Goal: Transaction & Acquisition: Purchase product/service

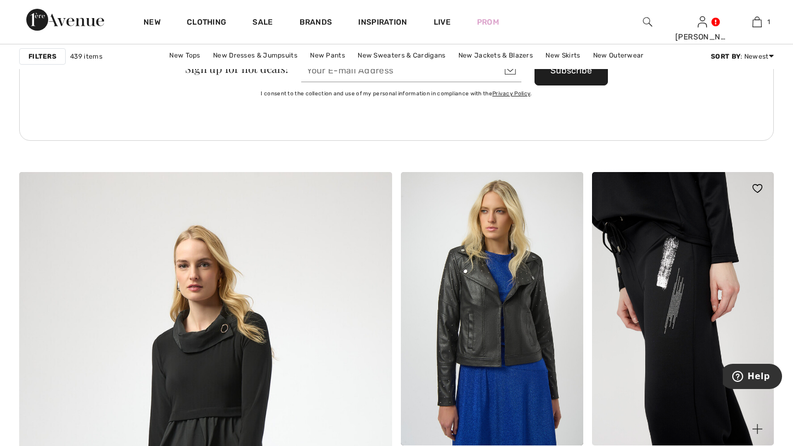
scroll to position [2683, 0]
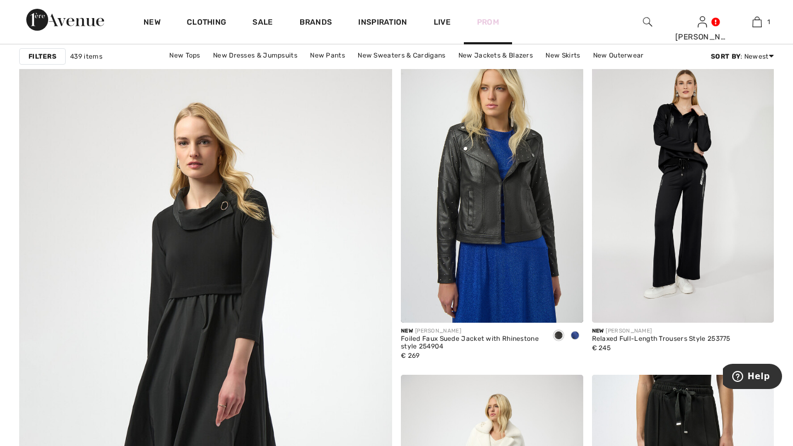
click at [486, 22] on link "Prom" at bounding box center [488, 21] width 22 height 11
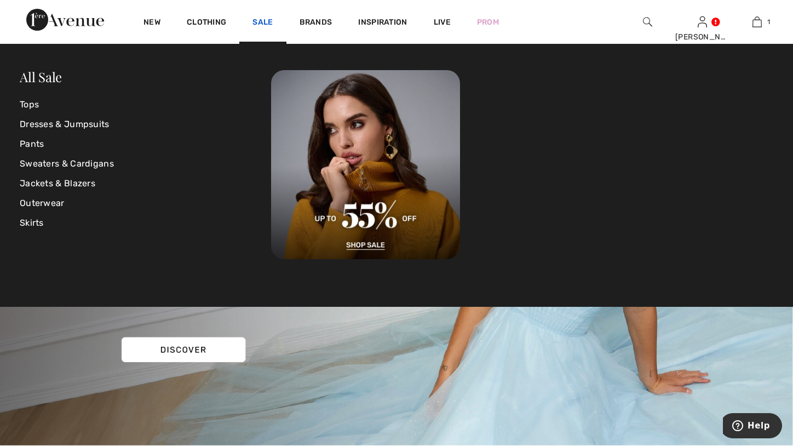
click at [266, 27] on link "Sale" at bounding box center [262, 23] width 20 height 11
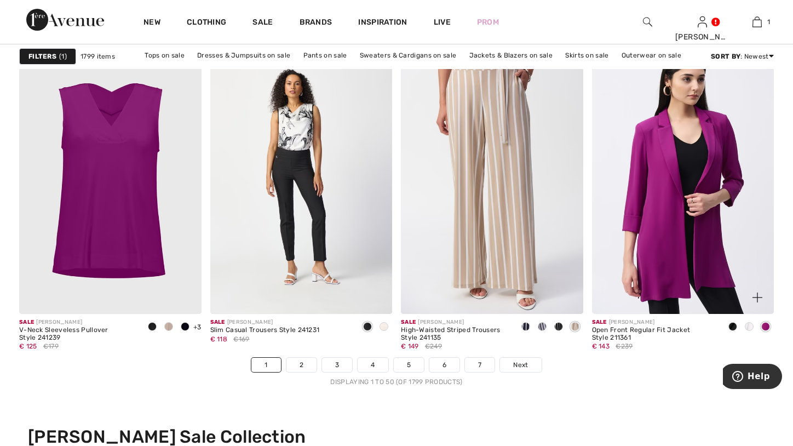
scroll to position [4874, 0]
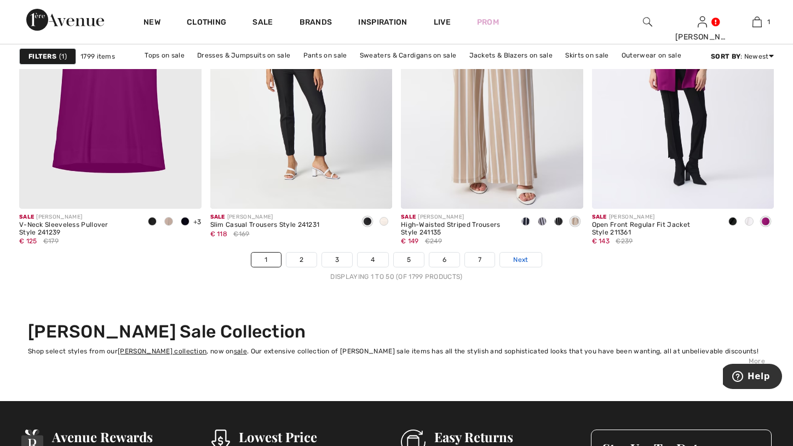
click at [526, 263] on link "Next" at bounding box center [520, 259] width 41 height 14
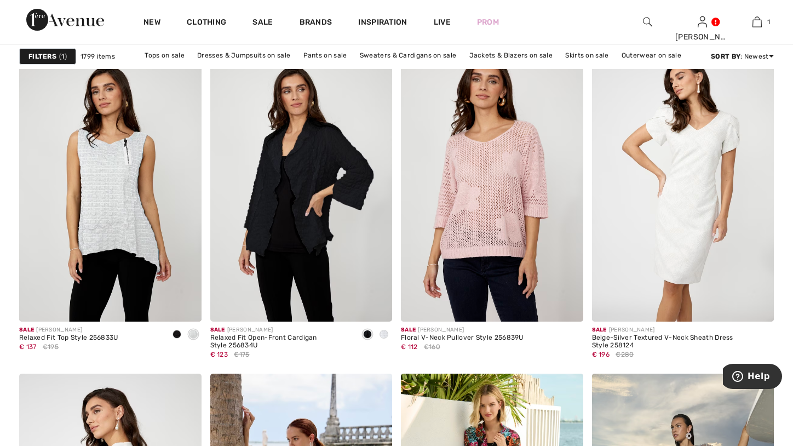
scroll to position [712, 0]
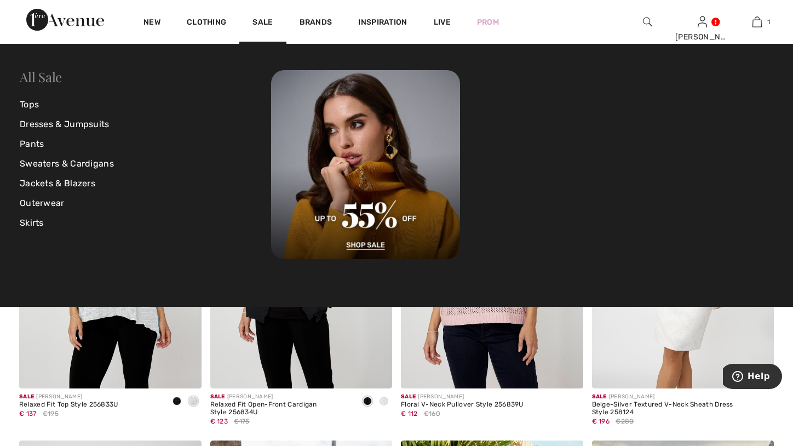
click at [38, 79] on link "All Sale" at bounding box center [41, 77] width 42 height 18
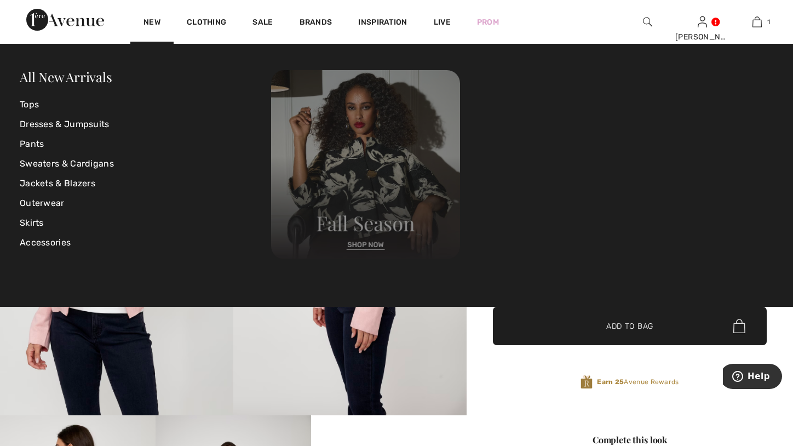
click at [366, 245] on img at bounding box center [365, 164] width 189 height 189
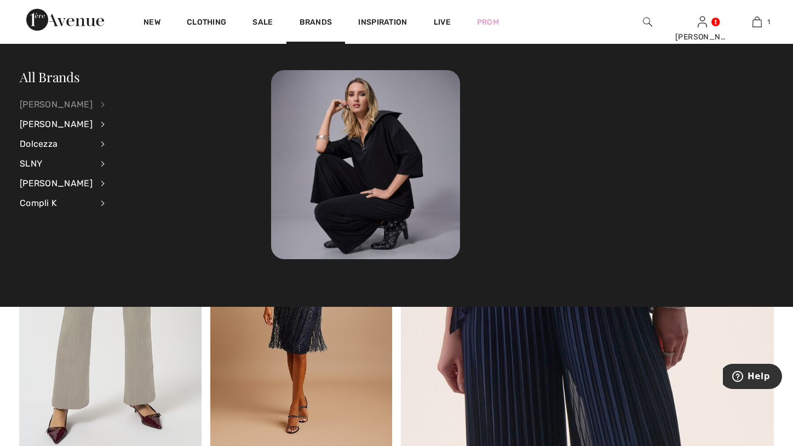
click at [76, 106] on div "[PERSON_NAME]" at bounding box center [56, 105] width 73 height 20
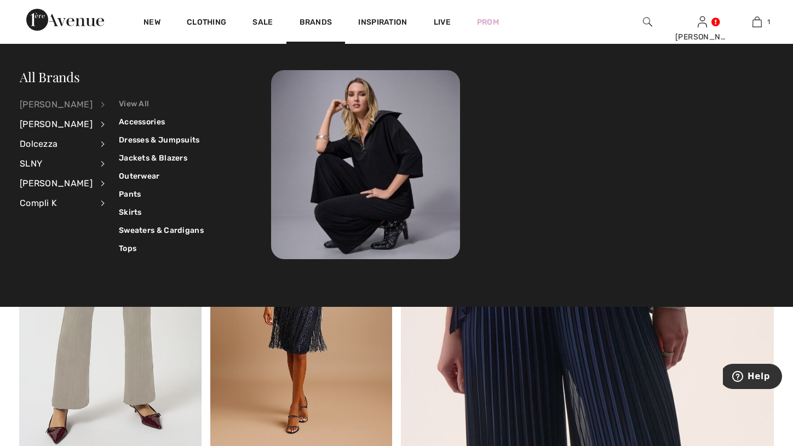
click at [131, 108] on link "View All" at bounding box center [161, 104] width 85 height 18
click at [128, 107] on link "View All" at bounding box center [161, 104] width 85 height 18
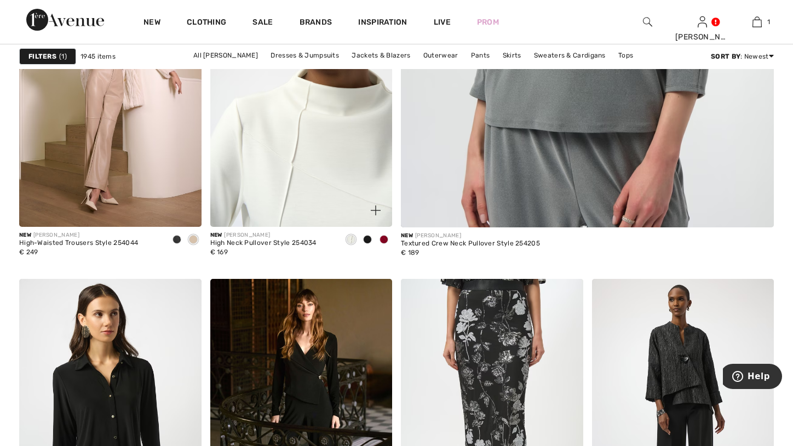
scroll to position [821, 0]
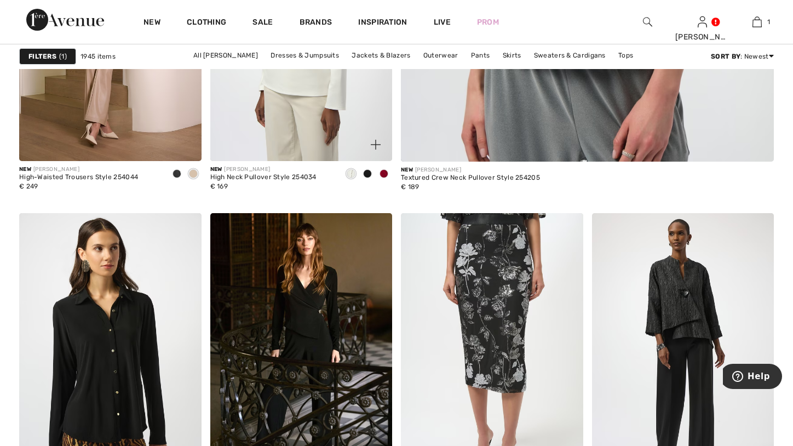
click at [387, 174] on span at bounding box center [383, 173] width 9 height 9
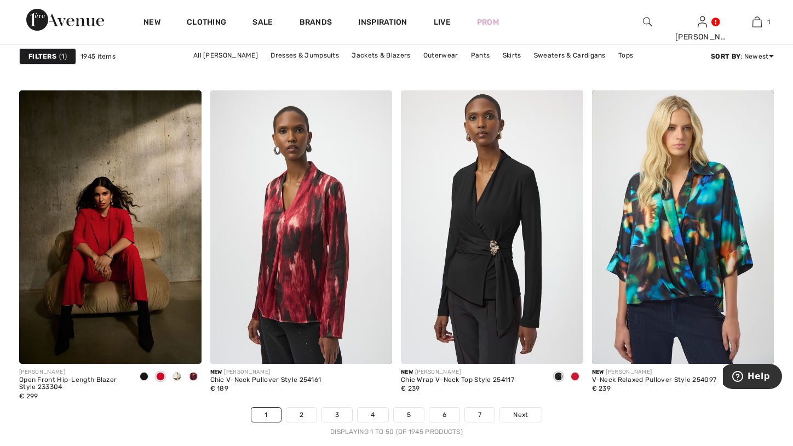
scroll to position [4929, 0]
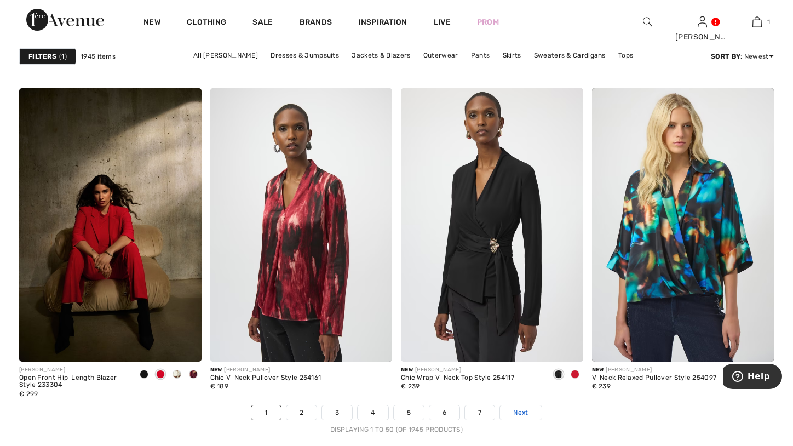
click at [520, 413] on span "Next" at bounding box center [520, 412] width 15 height 10
